Goal: Navigation & Orientation: Understand site structure

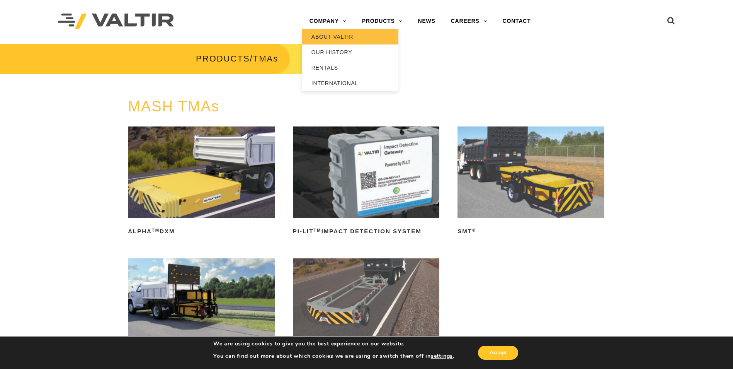
click at [336, 37] on link "ABOUT VALTIR" at bounding box center [350, 36] width 97 height 15
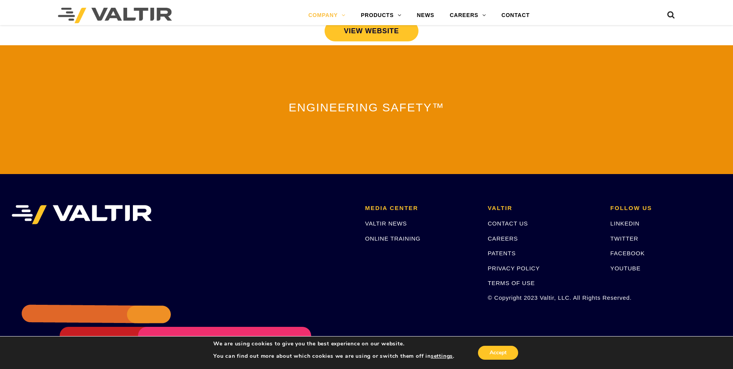
scroll to position [1695, 0]
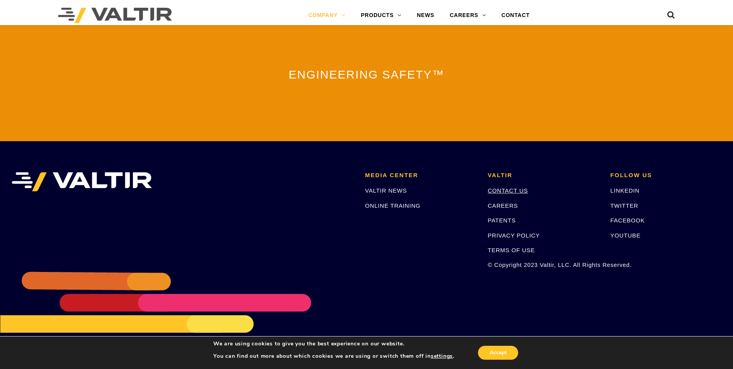
click at [499, 187] on link "CONTACT US" at bounding box center [508, 190] width 40 height 7
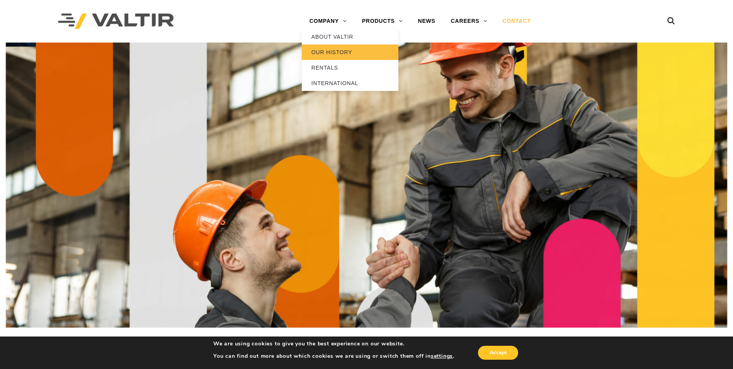
click at [330, 51] on link "OUR HISTORY" at bounding box center [350, 51] width 97 height 15
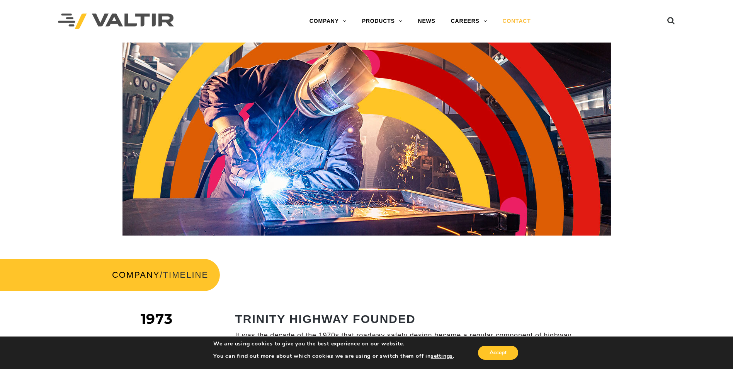
click at [514, 19] on link "CONTACT" at bounding box center [517, 21] width 44 height 15
click at [426, 21] on link "NEWS" at bounding box center [426, 21] width 33 height 15
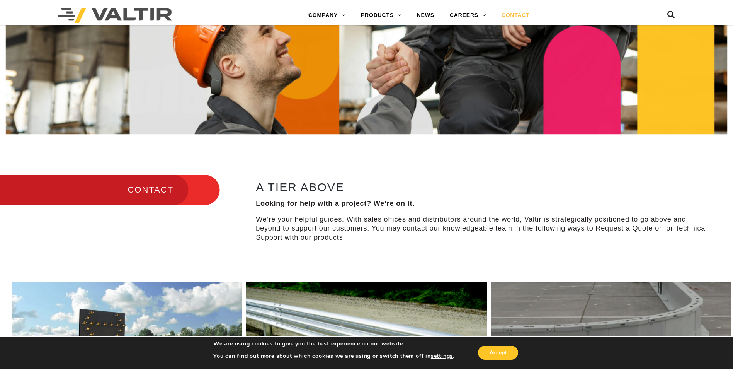
scroll to position [232, 0]
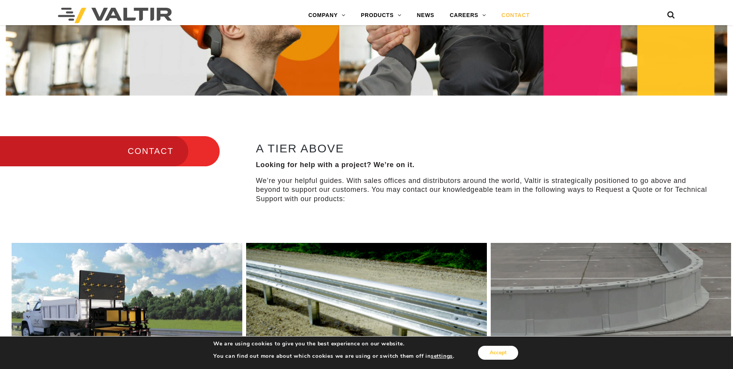
click at [491, 355] on button "Accept" at bounding box center [498, 353] width 40 height 14
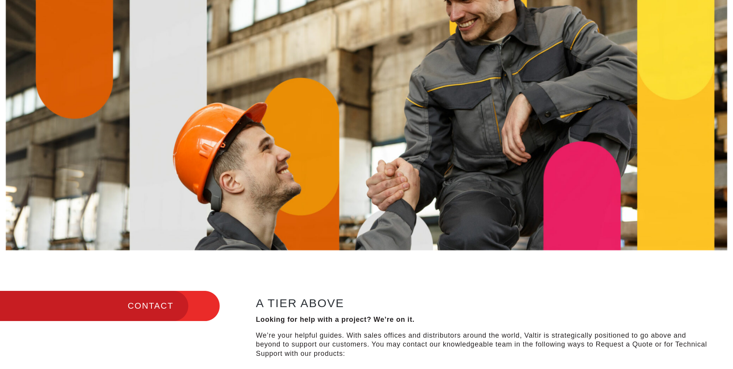
scroll to position [0, 0]
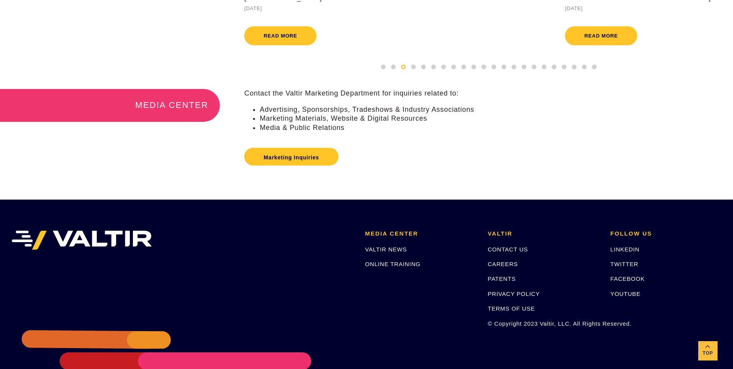
scroll to position [193, 0]
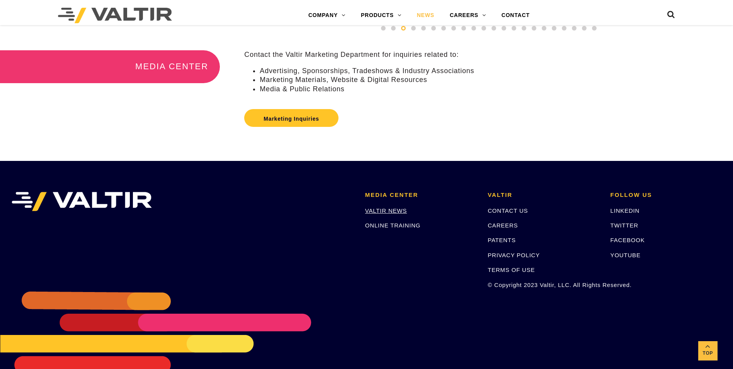
click at [385, 214] on link "VALTIR NEWS" at bounding box center [386, 210] width 42 height 7
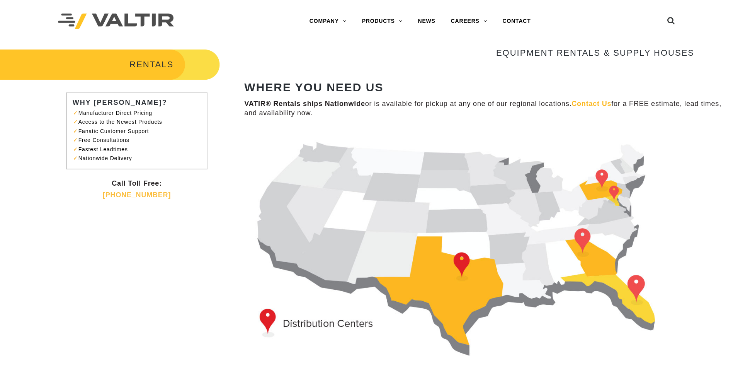
click at [637, 286] on img at bounding box center [469, 244] width 450 height 231
